Goal: Find specific page/section: Find specific page/section

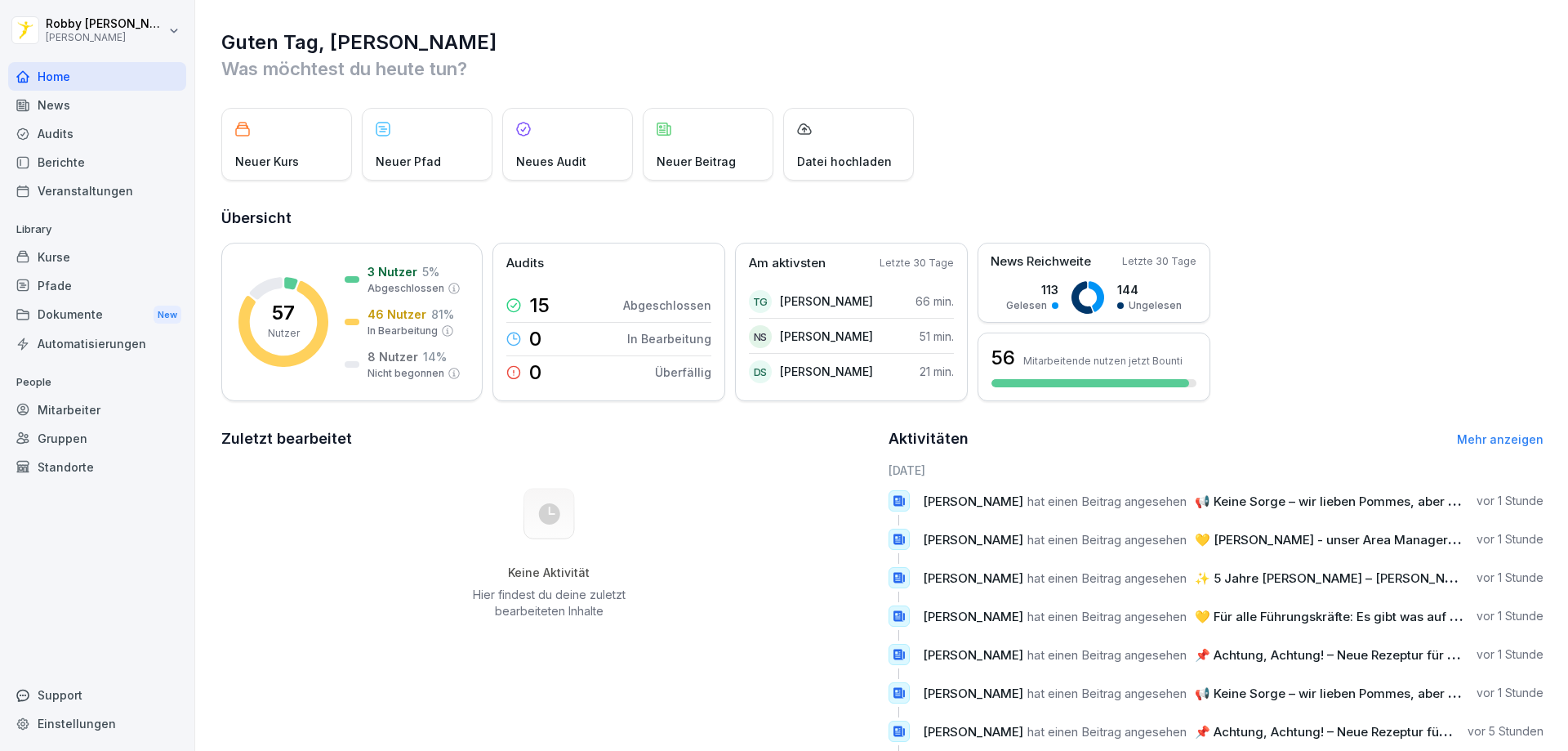
click at [96, 104] on div "News" at bounding box center [97, 105] width 178 height 28
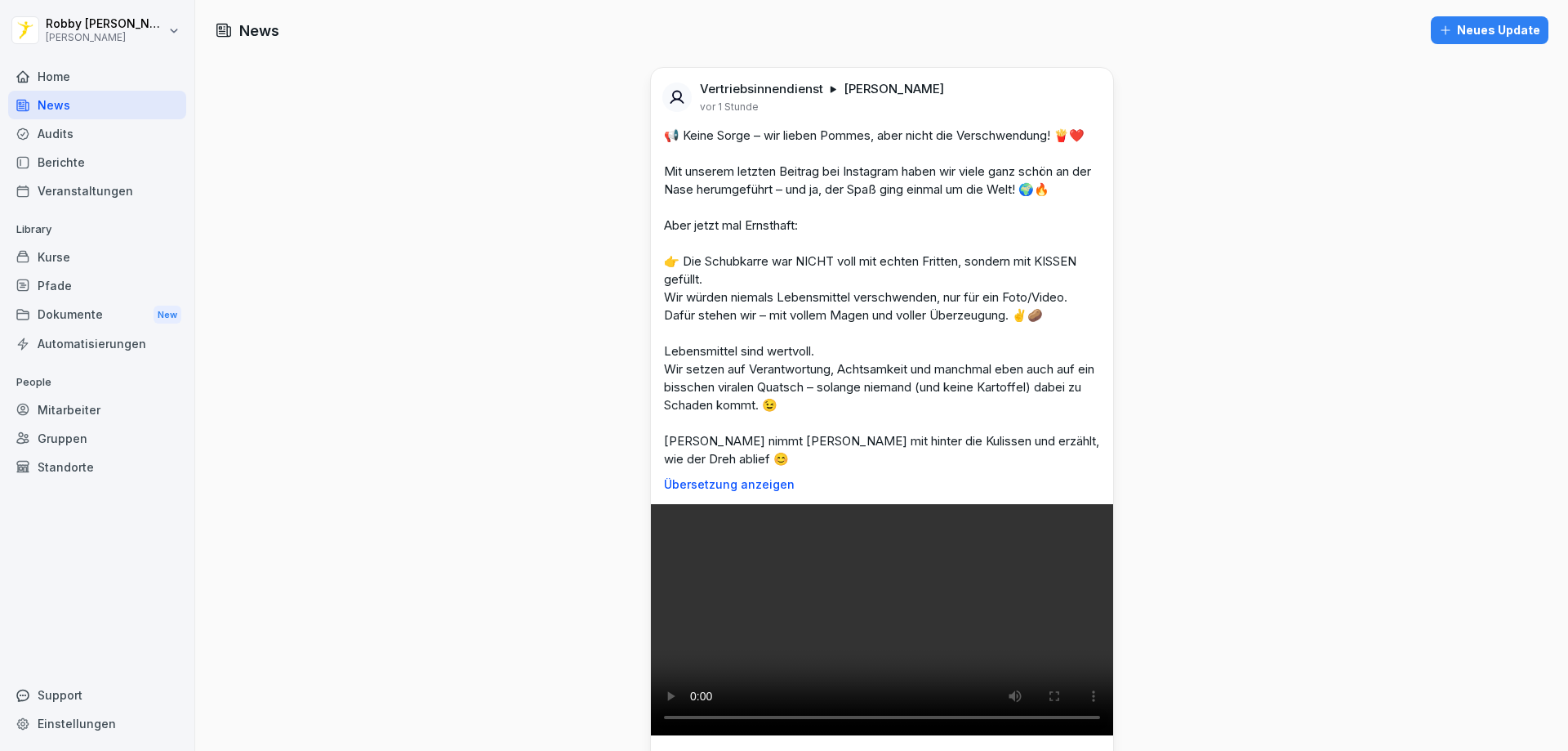
click at [106, 167] on div "Berichte" at bounding box center [97, 162] width 178 height 28
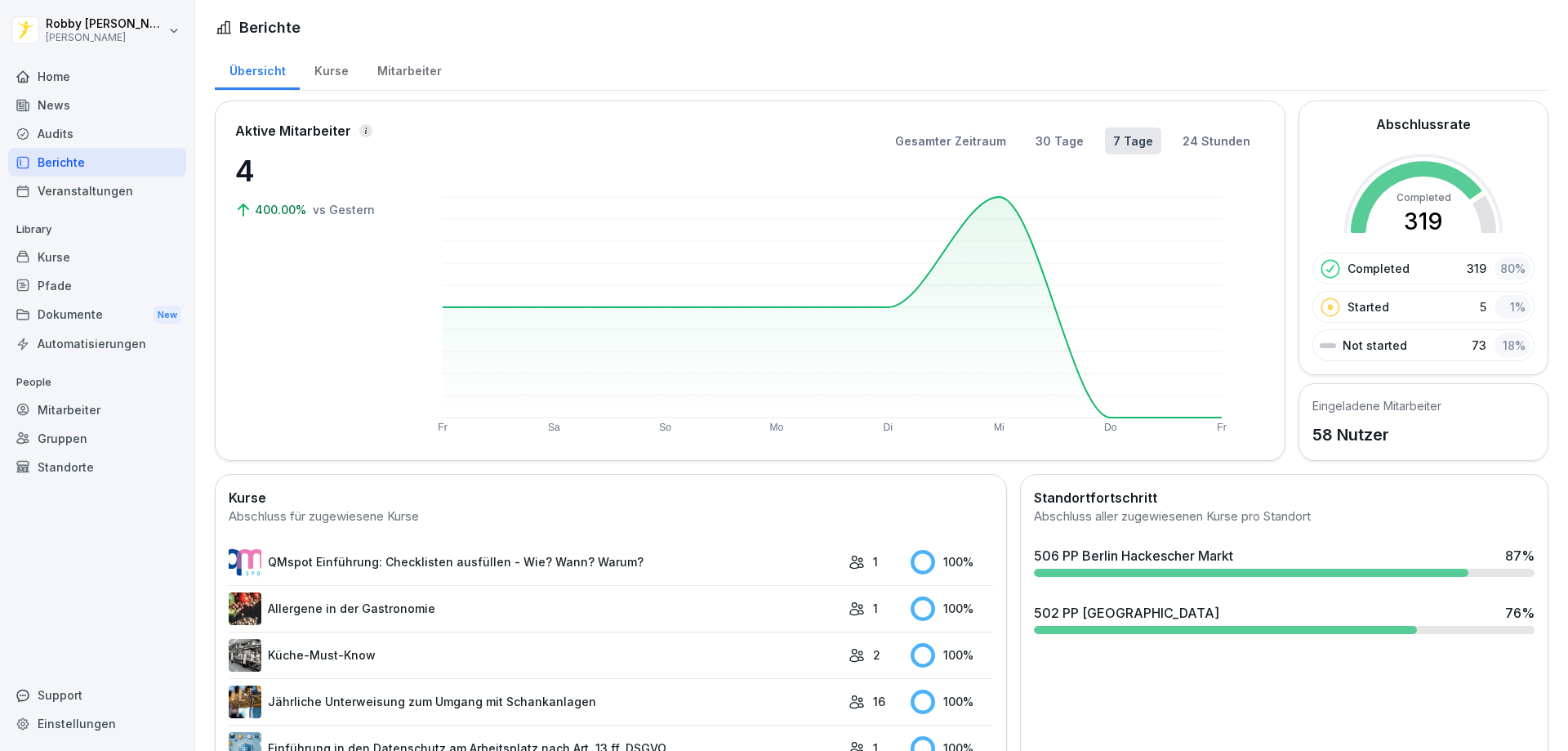
click at [1142, 612] on div "502 PP [GEOGRAPHIC_DATA]" at bounding box center [1127, 613] width 185 height 19
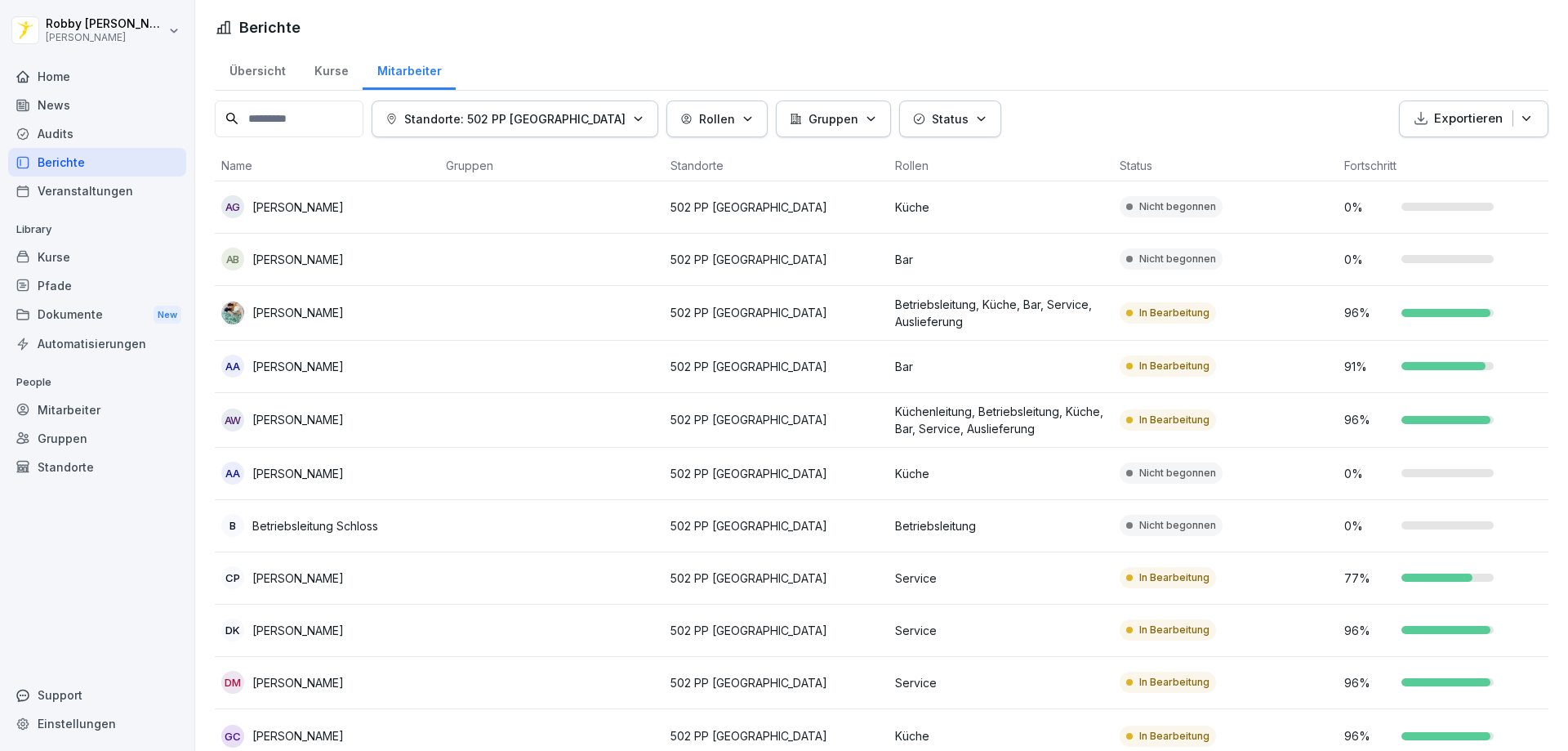
click at [38, 167] on div "Berichte" at bounding box center [97, 162] width 178 height 28
